Goal: Task Accomplishment & Management: Manage account settings

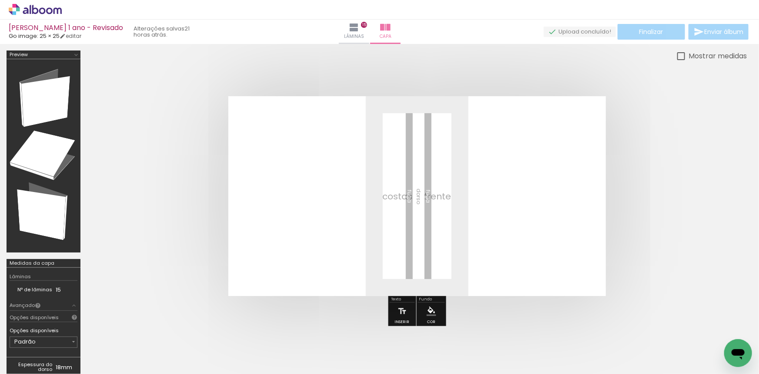
click at [680, 52] on div at bounding box center [681, 56] width 8 height 8
type paper-checkbox "on"
click at [356, 35] on span "Lâminas" at bounding box center [354, 37] width 20 height 8
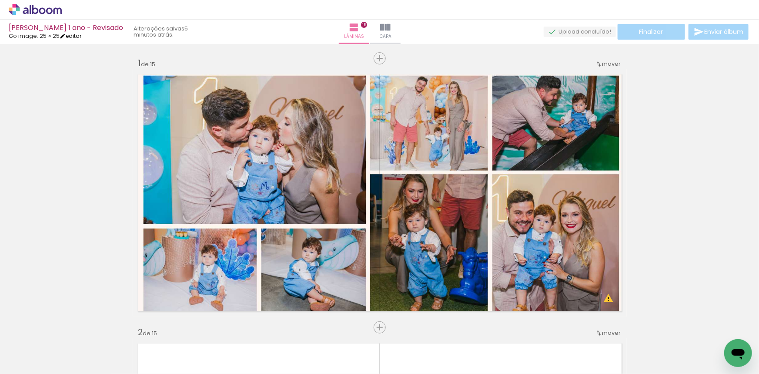
click at [80, 37] on link "editar" at bounding box center [71, 35] width 22 height 7
type input "3"
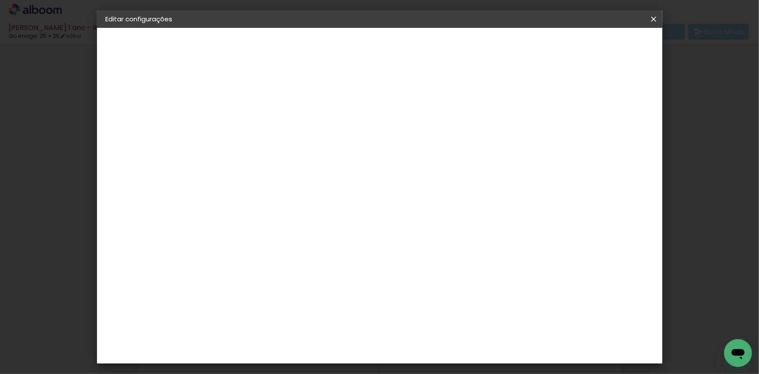
click at [574, 94] on div "mm Mostrar sangria" at bounding box center [415, 94] width 385 height 20
click at [551, 94] on div at bounding box center [547, 94] width 8 height 8
type paper-checkbox "on"
